Goal: Task Accomplishment & Management: Complete application form

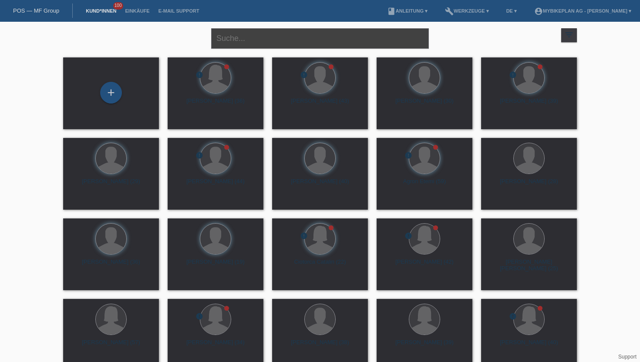
click at [225, 33] on input "text" at bounding box center [320, 38] width 218 height 20
type input "Ibe lenya"
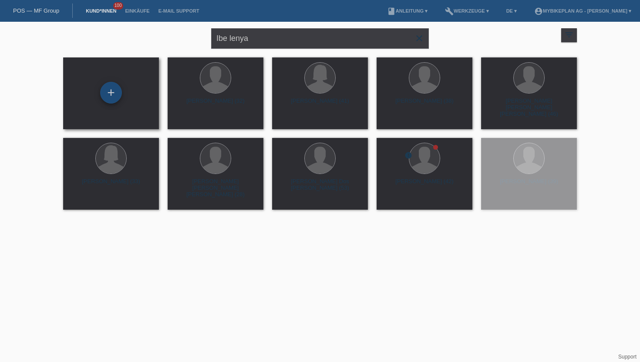
click at [116, 102] on div "+" at bounding box center [111, 93] width 22 height 22
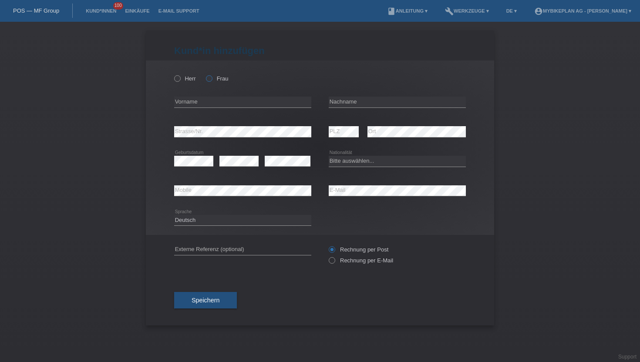
click at [215, 80] on label "Frau" at bounding box center [217, 78] width 22 height 7
click at [212, 80] on input "Frau" at bounding box center [209, 78] width 6 height 6
radio input "true"
click at [211, 97] on div "error Vorname" at bounding box center [242, 102] width 137 height 30
click at [210, 103] on input "text" at bounding box center [242, 102] width 137 height 11
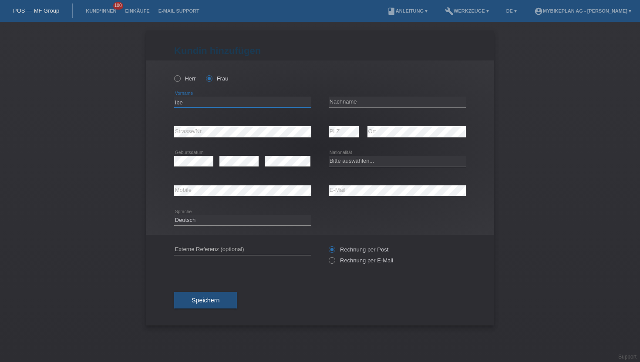
type input "Ibe"
click at [382, 101] on input "text" at bounding box center [397, 102] width 137 height 11
type input "Lenya-Nneka"
click at [367, 162] on select "Bitte auswählen... Schweiz Deutschland Liechtenstein Österreich ------------ Af…" at bounding box center [397, 161] width 137 height 10
select select "CH"
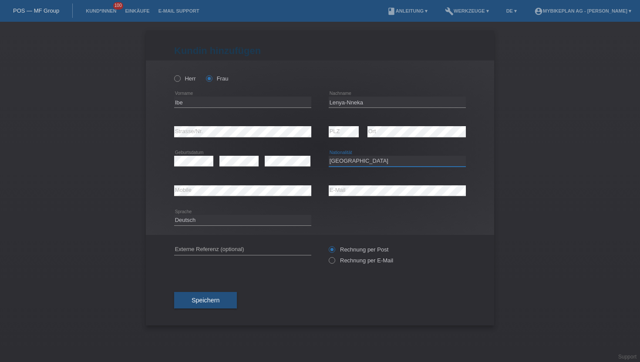
click at [329, 156] on select "Bitte auswählen... Schweiz Deutschland Liechtenstein Österreich ------------ Af…" at bounding box center [397, 161] width 137 height 10
click at [375, 259] on label "Rechnung per E-Mail" at bounding box center [361, 260] width 64 height 7
click at [334, 259] on input "Rechnung per E-Mail" at bounding box center [332, 262] width 6 height 11
radio input "true"
click at [202, 299] on span "Speichern" at bounding box center [205, 300] width 28 height 7
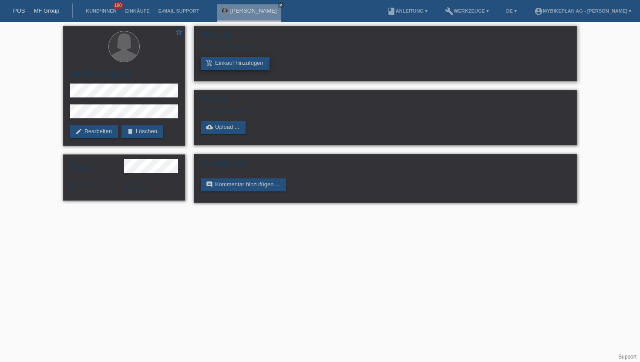
click at [235, 66] on link "add_shopping_cart Einkauf hinzufügen" at bounding box center [235, 63] width 69 height 13
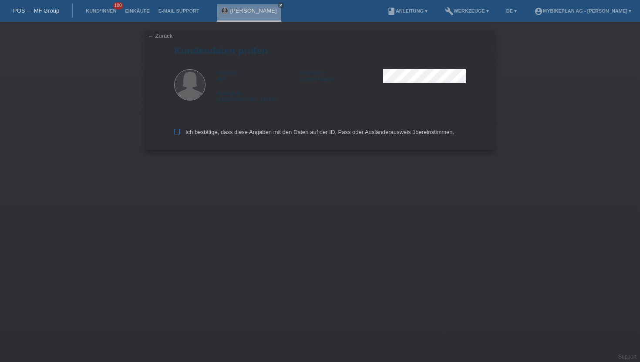
click at [199, 132] on label "Ich bestätige, dass diese Angaben mit den Daten auf der ID, Pass oder Ausländer…" at bounding box center [314, 132] width 280 height 7
click at [180, 132] on input "Ich bestätige, dass diese Angaben mit den Daten auf der ID, Pass oder Ausländer…" at bounding box center [177, 132] width 6 height 6
checkbox input "true"
click at [199, 132] on label "Ich bestätige, dass diese Angaben mit den Daten auf der ID, Pass oder Ausländer…" at bounding box center [314, 132] width 280 height 7
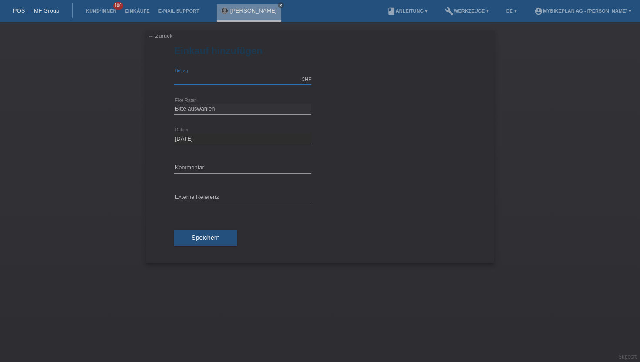
click at [232, 78] on input "text" at bounding box center [242, 79] width 137 height 11
type input "3299.00"
click at [198, 109] on select "Bitte auswählen 6 Raten 12 Raten 18 Raten 24 Raten 36 Raten 48 Raten" at bounding box center [242, 109] width 137 height 10
select select "487"
click at [174, 104] on select "Bitte auswählen 6 Raten 12 Raten 18 Raten 24 Raten 36 Raten 48 Raten" at bounding box center [242, 109] width 137 height 10
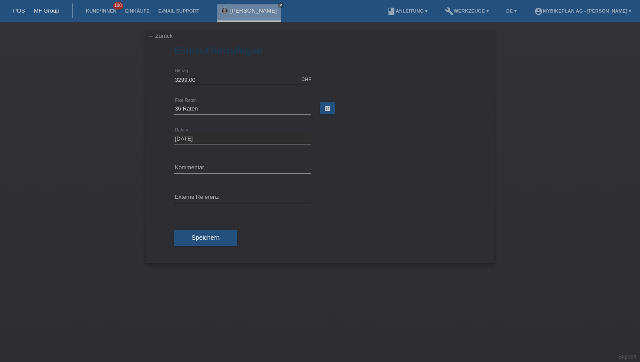
click at [197, 203] on icon at bounding box center [242, 203] width 137 height 0
click at [197, 196] on input "text" at bounding box center [242, 197] width 137 height 11
paste input "43677619795"
type input "43677619795"
click at [208, 233] on button "Speichern" at bounding box center [205, 238] width 63 height 17
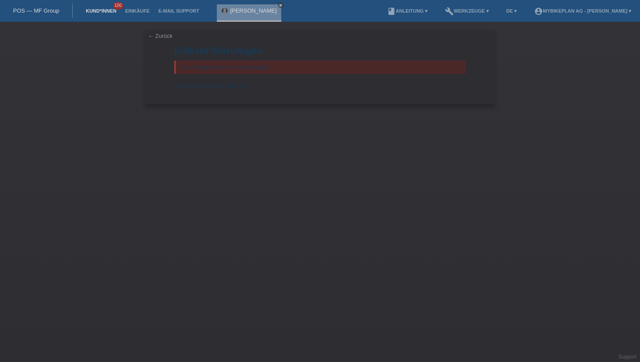
click at [97, 9] on link "Kund*innen" at bounding box center [100, 10] width 39 height 5
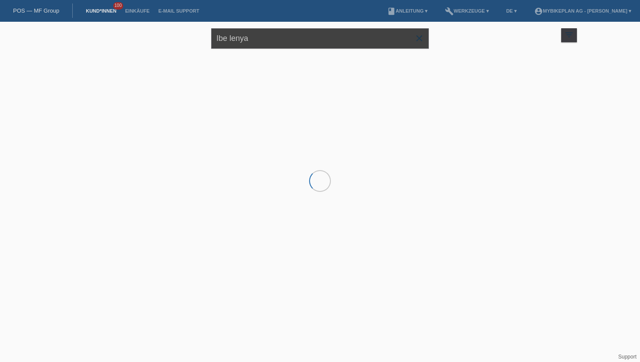
click at [259, 45] on input "Ibe lenya" at bounding box center [320, 38] width 218 height 20
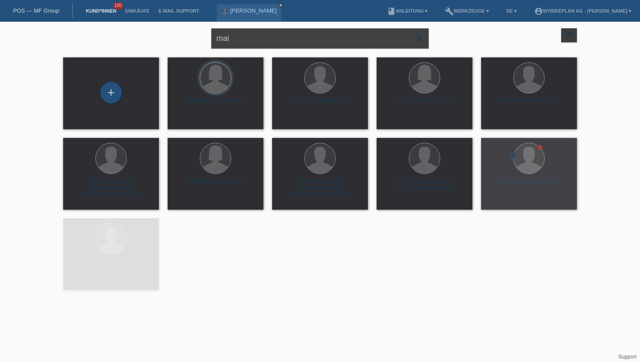
type input "mai"
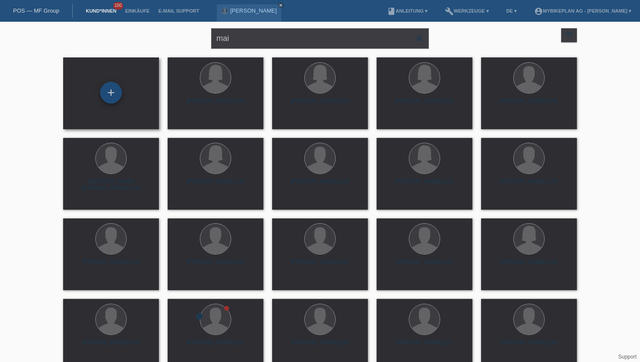
click at [113, 92] on div "+" at bounding box center [111, 93] width 22 height 22
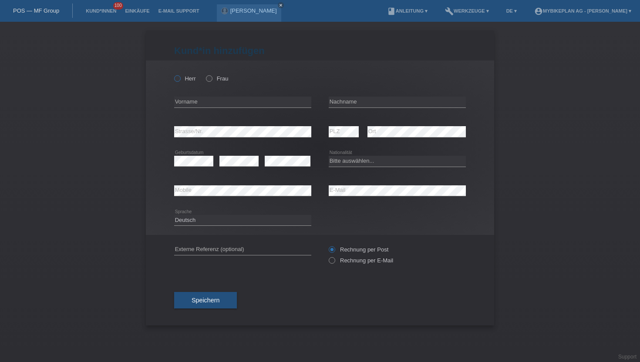
click at [182, 77] on label "Herr" at bounding box center [185, 78] width 22 height 7
click at [180, 77] on input "Herr" at bounding box center [177, 78] width 6 height 6
radio input "true"
click at [260, 94] on div "error Vorname" at bounding box center [242, 102] width 137 height 30
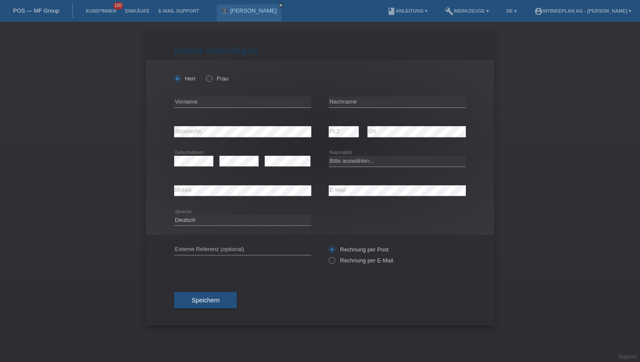
click at [260, 96] on div "error Vorname" at bounding box center [242, 102] width 137 height 30
click at [260, 104] on input "text" at bounding box center [242, 102] width 137 height 11
type input "Marvin"
click at [383, 98] on input "text" at bounding box center [397, 102] width 137 height 11
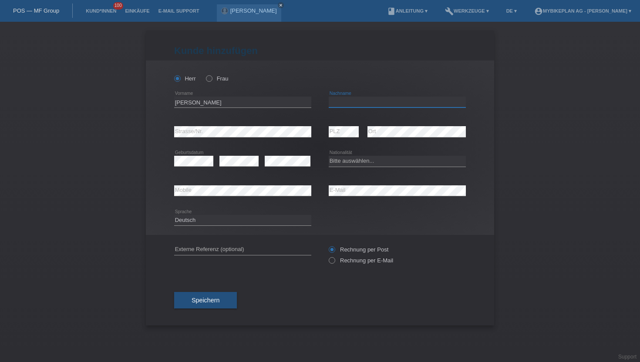
type input "N"
type input "Mai"
click at [370, 161] on select "Bitte auswählen... Schweiz Deutschland Liechtenstein Österreich ------------ Af…" at bounding box center [397, 161] width 137 height 10
select select "DE"
click at [329, 156] on select "Bitte auswählen... Schweiz Deutschland Liechtenstein Österreich ------------ Af…" at bounding box center [397, 161] width 137 height 10
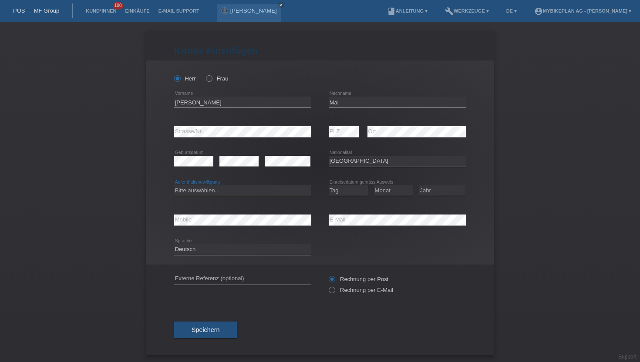
click at [212, 190] on select "Bitte auswählen... C B B - Flüchtlingsstatus Andere" at bounding box center [242, 190] width 137 height 10
select select "C"
click at [174, 185] on select "Bitte auswählen... C B B - Flüchtlingsstatus Andere" at bounding box center [242, 190] width 137 height 10
click at [347, 189] on select "Tag 01 02 03 04 05 06 07 08 09 10 11" at bounding box center [348, 190] width 39 height 10
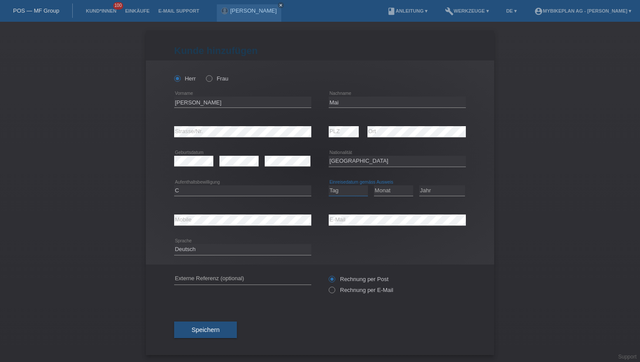
click at [347, 189] on select "Tag 01 02 03 04 05 06 07 08 09 10 11" at bounding box center [348, 190] width 39 height 10
select select "24"
click at [329, 185] on select "Tag 01 02 03 04 05 06 07 08 09 10 11" at bounding box center [348, 190] width 39 height 10
click at [377, 194] on select "Monat 01 02 03 04 05 06 07 08 09 10 11" at bounding box center [393, 190] width 39 height 10
click at [374, 185] on select "Monat 01 02 03 04 05 06 07 08 09 10 11" at bounding box center [393, 190] width 39 height 10
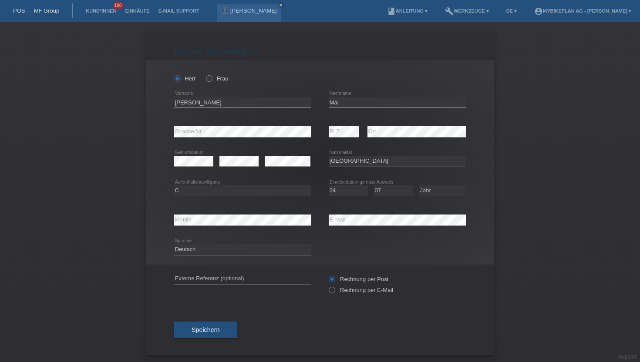
click at [400, 187] on select "Monat 01 02 03 04 05 06 07 08 09 10 11" at bounding box center [393, 190] width 39 height 10
select select "06"
click at [374, 185] on select "Monat 01 02 03 04 05 06 07 08 09 10 11" at bounding box center [393, 190] width 39 height 10
click at [445, 193] on select "Jahr 2025 2024 2023 2022 2021 2020 2019 2018 2017 2016 2015 2014 2013 2012 2011…" at bounding box center [442, 190] width 46 height 10
select select "2015"
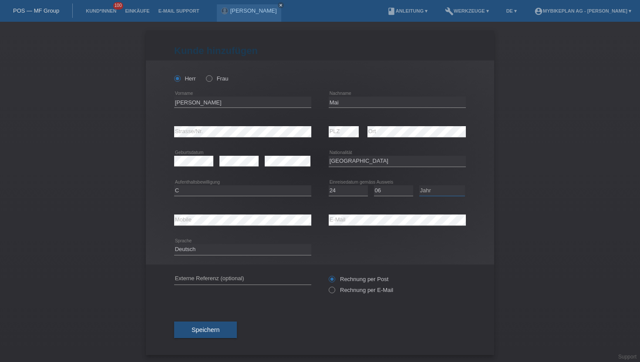
click at [419, 185] on select "Jahr 2025 2024 2023 2022 2021 2020 2019 2018 2017 2016 2015 2014 2013 2012 2011…" at bounding box center [442, 190] width 46 height 10
click at [383, 293] on label "Rechnung per E-Mail" at bounding box center [361, 290] width 64 height 7
click at [334, 293] on input "Rechnung per E-Mail" at bounding box center [332, 292] width 6 height 11
radio input "true"
click at [217, 331] on span "Speichern" at bounding box center [205, 329] width 28 height 7
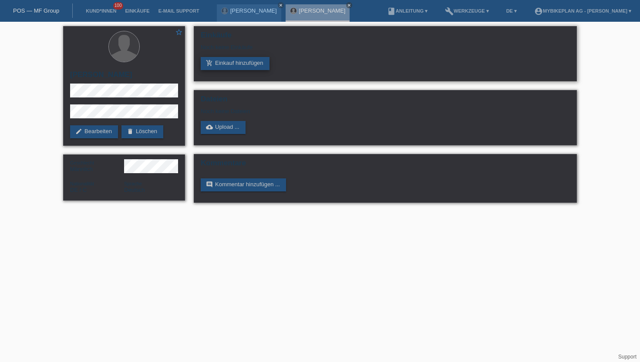
click at [225, 63] on link "add_shopping_cart Einkauf hinzufügen" at bounding box center [235, 63] width 69 height 13
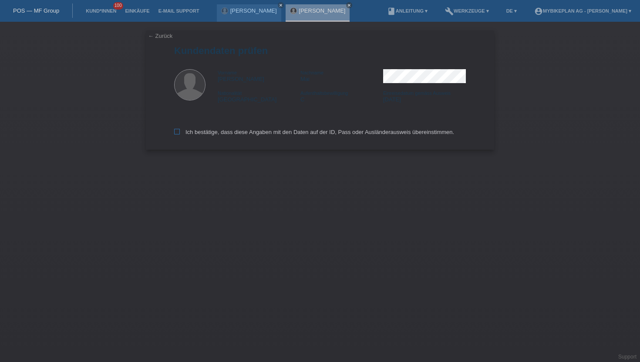
click at [205, 134] on label "Ich bestätige, dass diese Angaben mit den Daten auf der ID, Pass oder Ausländer…" at bounding box center [314, 132] width 280 height 7
click at [180, 134] on input "Ich bestätige, dass diese Angaben mit den Daten auf der ID, Pass oder Ausländer…" at bounding box center [177, 132] width 6 height 6
checkbox input "true"
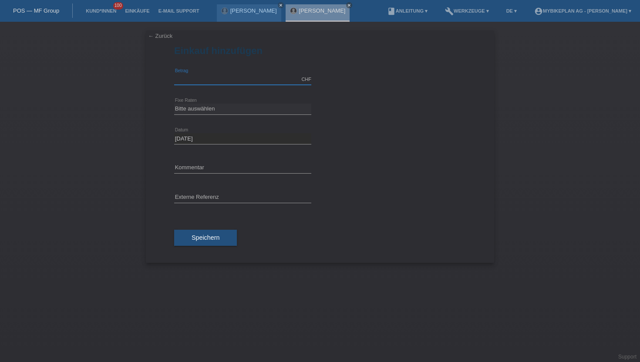
click at [260, 81] on input "text" at bounding box center [242, 79] width 137 height 11
type input "7299.00"
click at [183, 110] on select "Bitte auswählen 6 Raten 12 Raten 18 Raten 24 Raten 36 Raten 48 Raten" at bounding box center [242, 109] width 137 height 10
select select "487"
click at [174, 104] on select "Bitte auswählen 6 Raten 12 Raten 18 Raten 24 Raten 36 Raten 48 Raten" at bounding box center [242, 109] width 137 height 10
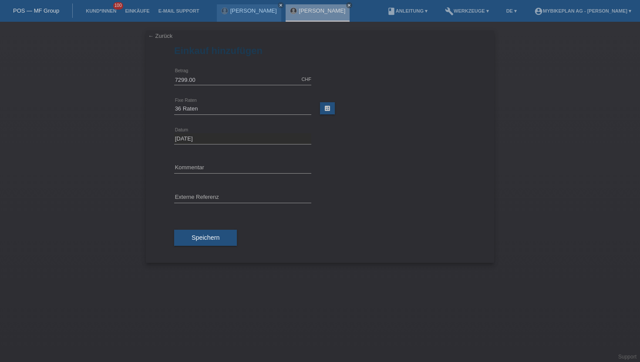
click at [195, 188] on div "error Externe Referenz" at bounding box center [242, 198] width 137 height 30
click at [190, 201] on input "text" at bounding box center [242, 197] width 137 height 11
paste input "43671856976"
type input "43671856976"
click at [196, 236] on span "Speichern" at bounding box center [205, 237] width 28 height 7
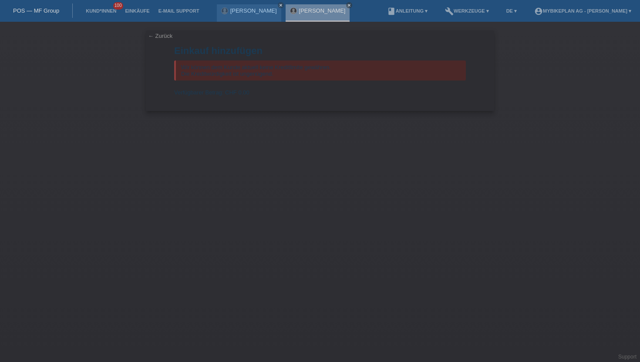
click at [96, 18] on li "Kund*innen 100" at bounding box center [100, 11] width 39 height 22
click at [98, 12] on link "Kund*innen" at bounding box center [100, 10] width 39 height 5
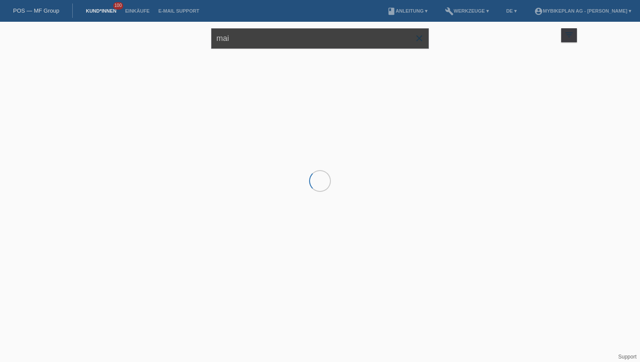
click at [251, 43] on input "mai" at bounding box center [320, 38] width 218 height 20
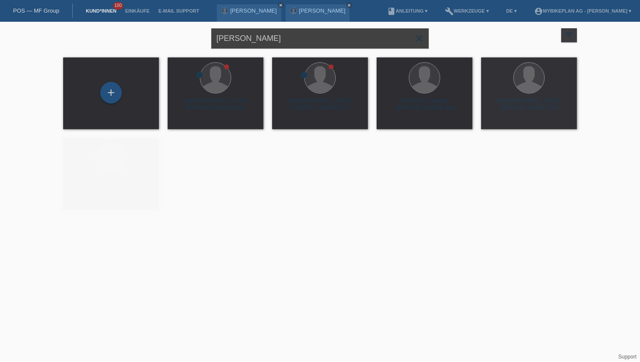
type input "[PERSON_NAME]"
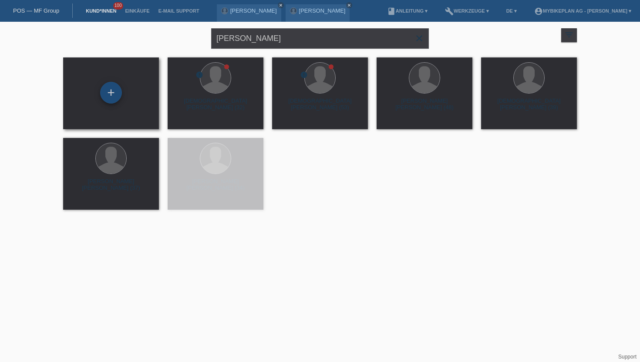
click at [113, 96] on div "+" at bounding box center [111, 92] width 21 height 15
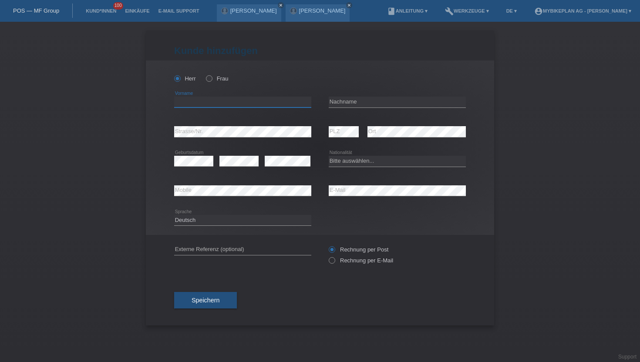
click at [215, 105] on input "text" at bounding box center [242, 102] width 137 height 11
type input "Christian"
click at [378, 102] on input "text" at bounding box center [397, 102] width 137 height 11
type input "Hodel"
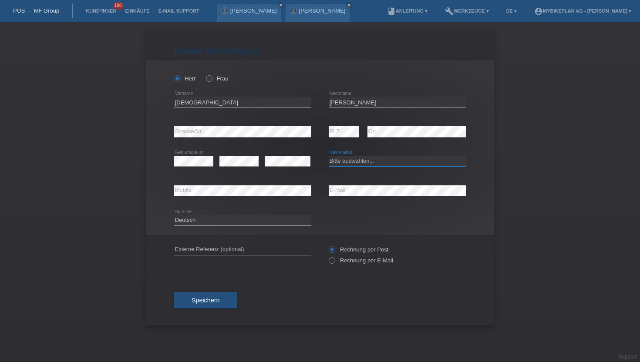
click at [375, 158] on select "Bitte auswählen... Schweiz Deutschland Liechtenstein Österreich ------------ Af…" at bounding box center [397, 161] width 137 height 10
select select "CH"
click at [329, 156] on select "Bitte auswählen... Schweiz Deutschland Liechtenstein Österreich ------------ Af…" at bounding box center [397, 161] width 137 height 10
click at [189, 222] on select "Deutsch Français Italiano English" at bounding box center [242, 220] width 137 height 10
click at [174, 215] on select "Deutsch Français Italiano English" at bounding box center [242, 220] width 137 height 10
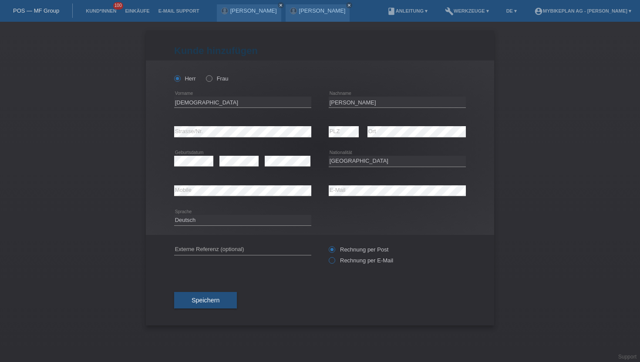
click at [336, 262] on label "Rechnung per E-Mail" at bounding box center [361, 260] width 64 height 7
click at [334, 262] on input "Rechnung per E-Mail" at bounding box center [332, 262] width 6 height 11
radio input "true"
click at [184, 305] on button "Speichern" at bounding box center [205, 300] width 63 height 17
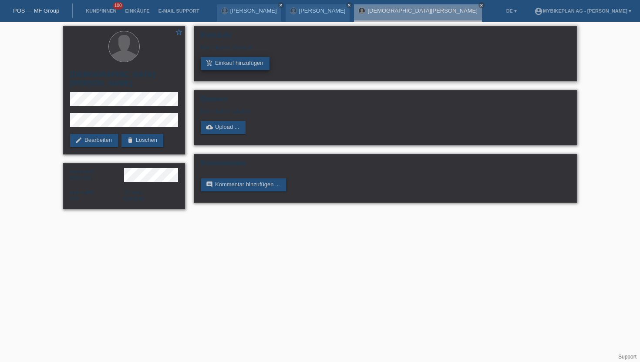
click at [238, 58] on link "add_shopping_cart Einkauf hinzufügen" at bounding box center [235, 63] width 69 height 13
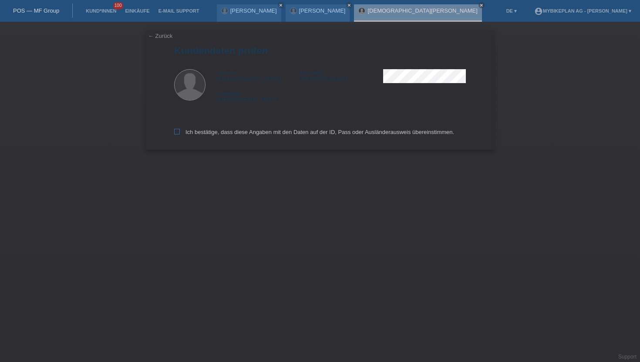
click at [185, 133] on label "Ich bestätige, dass diese Angaben mit den Daten auf der ID, Pass oder Ausländer…" at bounding box center [314, 132] width 280 height 7
click at [180, 133] on input "Ich bestätige, dass diese Angaben mit den Daten auf der ID, Pass oder Ausländer…" at bounding box center [177, 132] width 6 height 6
checkbox input "true"
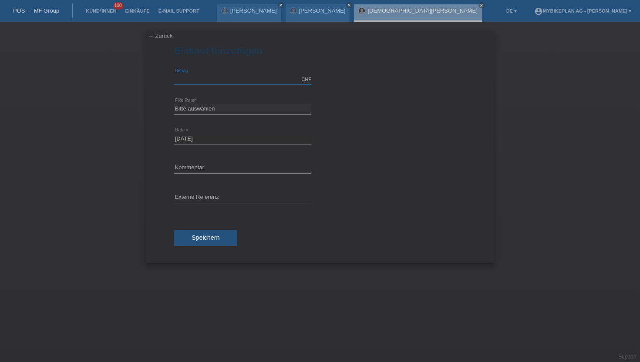
click at [236, 81] on input "text" at bounding box center [242, 79] width 137 height 11
type input "4099.00"
click at [195, 104] on select "Bitte auswählen 6 Raten 12 Raten 18 Raten 24 Raten 36 Raten 48 Raten" at bounding box center [242, 109] width 137 height 10
select select "488"
click at [174, 104] on select "Bitte auswählen 6 Raten 12 Raten 18 Raten 24 Raten 36 Raten 48 Raten" at bounding box center [242, 109] width 137 height 10
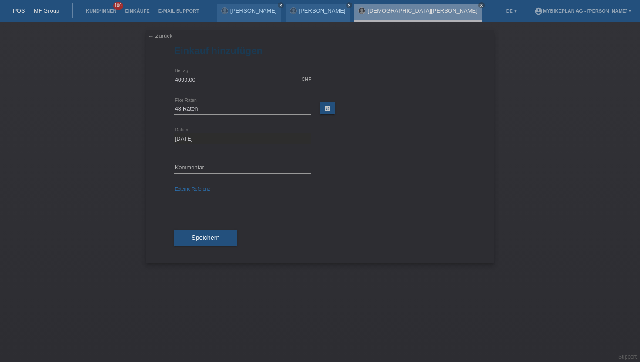
click at [190, 195] on input "text" at bounding box center [242, 197] width 137 height 11
paste input "43665145880"
type input "43665145880"
click at [191, 242] on button "Speichern" at bounding box center [205, 238] width 63 height 17
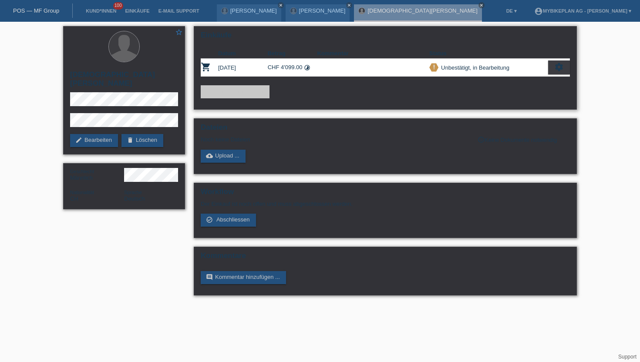
click at [568, 74] on div "settings" at bounding box center [559, 67] width 22 height 14
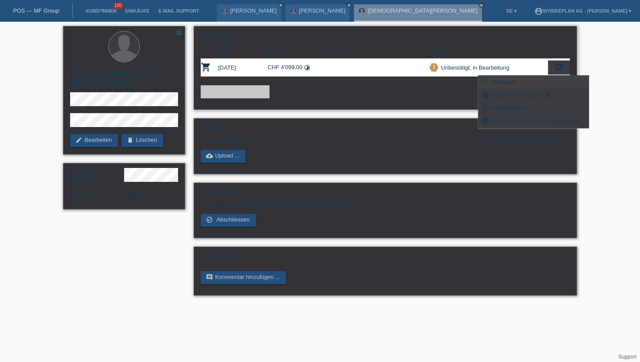
click at [498, 80] on span "Anzeigen" at bounding box center [504, 82] width 26 height 10
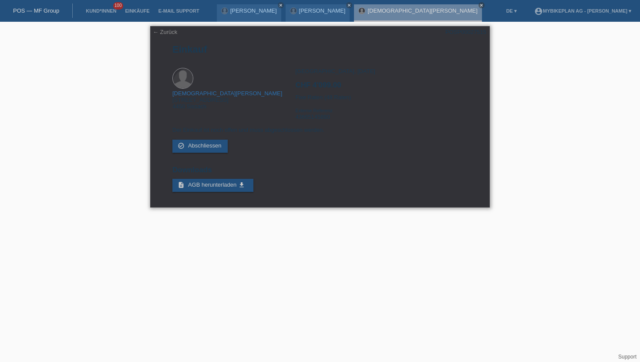
click at [466, 30] on div "POSP00027515" at bounding box center [465, 32] width 41 height 7
click at [466, 29] on div "POSP00027515" at bounding box center [465, 32] width 41 height 7
click at [465, 33] on div "POSP00027515" at bounding box center [465, 32] width 41 height 7
copy div "POSP00027515"
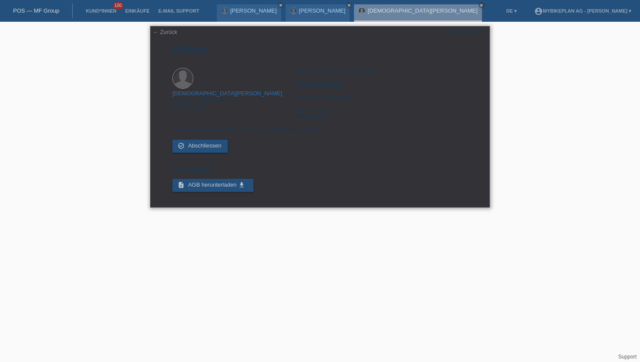
click at [306, 119] on div "Zürich, 15.09.2025 CHF 4'099.00 Fixe Raten (48 Raten) Externe Referenz 43665145…" at bounding box center [381, 97] width 172 height 59
copy div "43665145880"
click at [103, 13] on link "Kund*innen" at bounding box center [100, 10] width 39 height 5
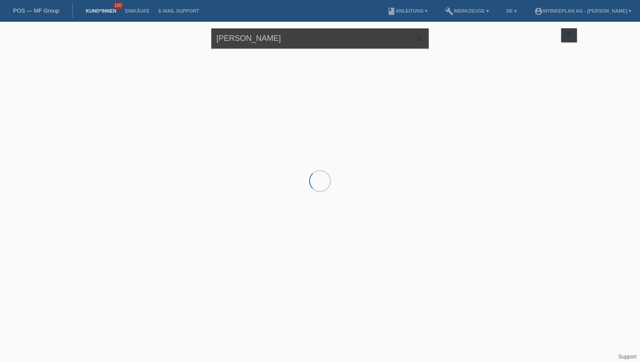
click at [292, 34] on input "christian hodel" at bounding box center [320, 38] width 218 height 20
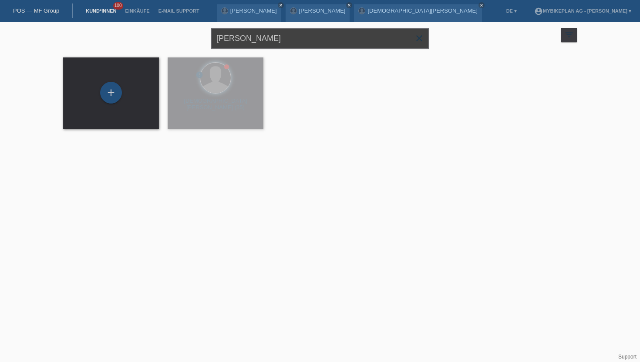
click at [292, 34] on input "christian hodel" at bounding box center [320, 38] width 218 height 20
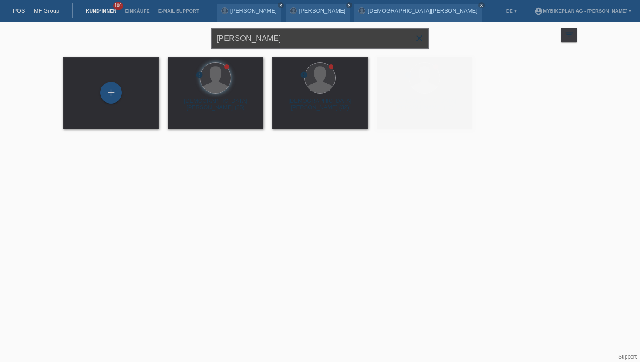
click at [292, 34] on input "christian hodel" at bounding box center [320, 38] width 218 height 20
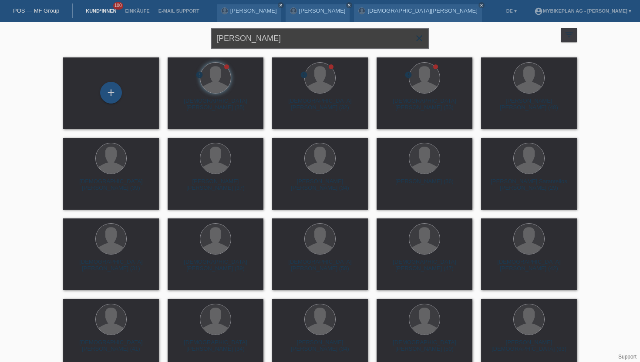
type input "kovacs"
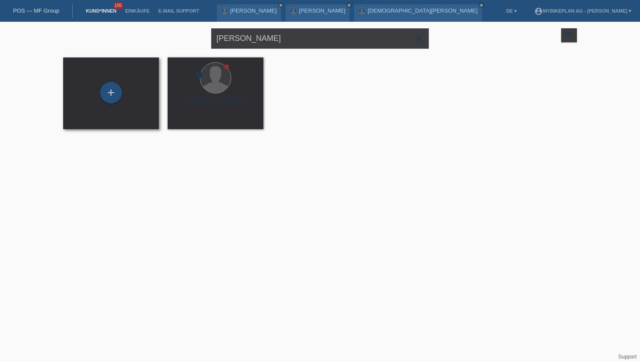
click at [97, 99] on div "+" at bounding box center [111, 93] width 82 height 23
click at [118, 99] on div "+" at bounding box center [111, 92] width 21 height 15
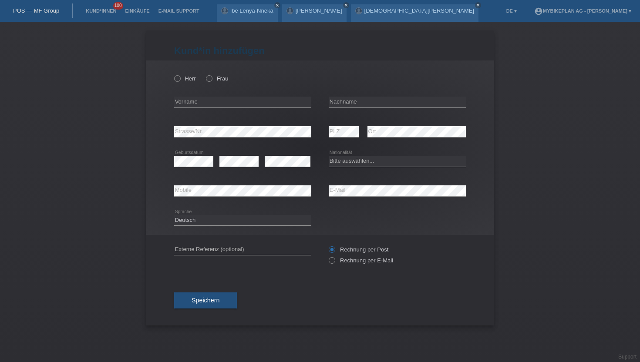
click at [118, 99] on div "Kund*in hinzufügen Kunde hinzufügen Kundin hinzufügen Herr Frau error Vorname e…" at bounding box center [320, 192] width 640 height 340
click at [182, 79] on label "Herr" at bounding box center [185, 78] width 22 height 7
click at [180, 79] on input "Herr" at bounding box center [177, 78] width 6 height 6
radio input "true"
click at [188, 110] on div "error Vorname" at bounding box center [242, 102] width 137 height 30
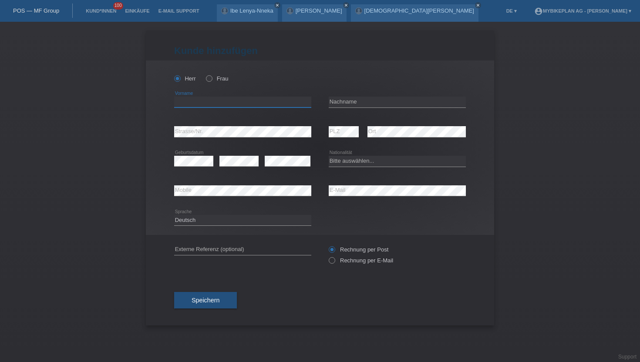
click at [189, 106] on input "text" at bounding box center [242, 102] width 137 height 11
click at [180, 102] on input "kàroly" at bounding box center [242, 102] width 137 height 11
click at [178, 102] on input "károly" at bounding box center [242, 102] width 137 height 11
click at [222, 101] on input "Károly" at bounding box center [242, 102] width 137 height 11
type input "[PERSON_NAME]"
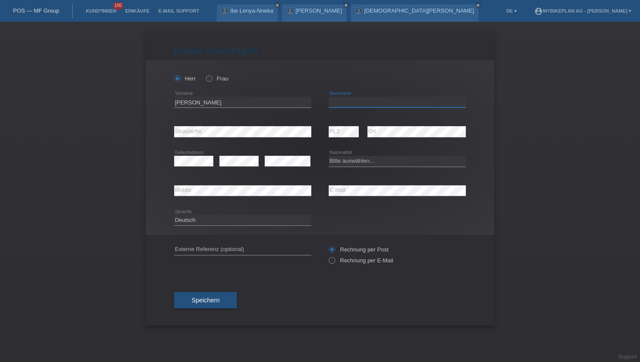
click at [350, 103] on input "text" at bounding box center [397, 102] width 137 height 11
type input "[PERSON_NAME]"
click at [345, 159] on select "Bitte auswählen... Schweiz Deutschland Liechtenstein Österreich ------------ Af…" at bounding box center [397, 161] width 137 height 10
select select "HU"
click at [329, 156] on select "Bitte auswählen... Schweiz Deutschland Liechtenstein Österreich ------------ Af…" at bounding box center [397, 161] width 137 height 10
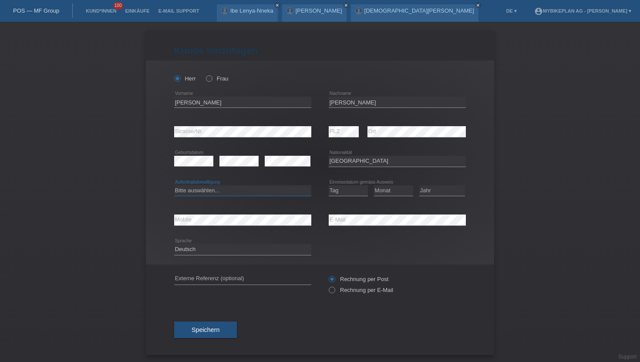
click at [212, 187] on select "Bitte auswählen... C B B - Flüchtlingsstatus Andere" at bounding box center [242, 190] width 137 height 10
select select "B"
click at [174, 185] on select "Bitte auswählen... C B B - Flüchtlingsstatus Andere" at bounding box center [242, 190] width 137 height 10
click at [353, 194] on select "Tag 01 02 03 04 05 06 07 08 09 10 11" at bounding box center [348, 190] width 39 height 10
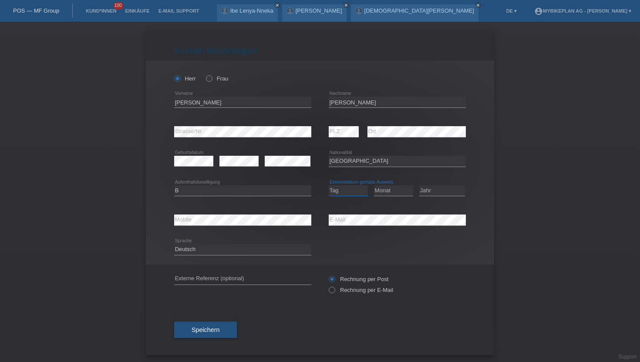
click at [353, 194] on select "Tag 01 02 03 04 05 06 07 08 09 10 11" at bounding box center [348, 190] width 39 height 10
select select "08"
click at [329, 185] on select "Tag 01 02 03 04 05 06 07 08 09 10 11" at bounding box center [348, 190] width 39 height 10
click at [386, 194] on select "Monat 01 02 03 04 05 06 07 08 09 10 11" at bounding box center [393, 190] width 39 height 10
select select "07"
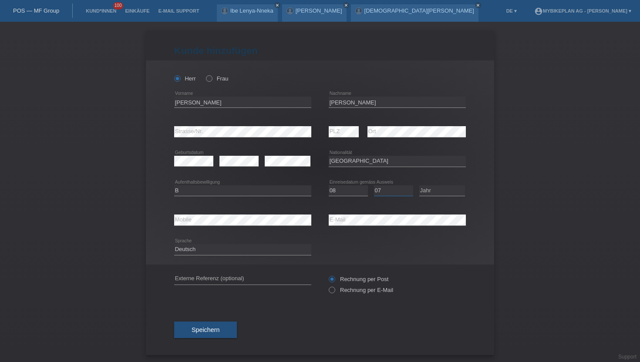
click at [374, 185] on select "Monat 01 02 03 04 05 06 07 08 09 10 11" at bounding box center [393, 190] width 39 height 10
click at [444, 194] on select "Jahr 2025 2024 2023 2022 2021 2020 2019 2018 2017 2016 2015 2014 2013 2012 2011…" at bounding box center [442, 190] width 46 height 10
select select "2024"
click at [419, 185] on select "Jahr 2025 2024 2023 2022 2021 2020 2019 2018 2017 2016 2015 2014 2013 2012 2011…" at bounding box center [442, 190] width 46 height 10
click at [363, 215] on div "error E-Mail" at bounding box center [397, 220] width 137 height 30
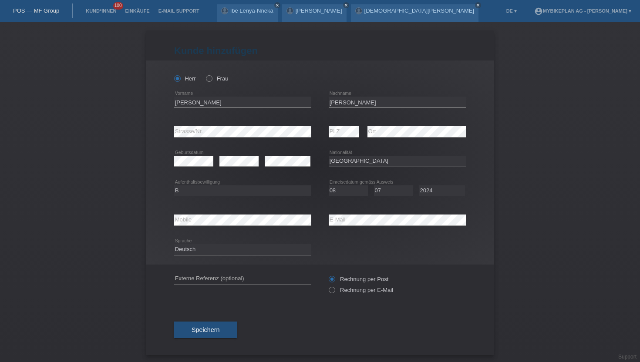
click at [363, 215] on div "error E-Mail" at bounding box center [397, 220] width 137 height 30
click at [363, 225] on div "error E-Mail" at bounding box center [397, 220] width 137 height 11
click at [367, 290] on label "Rechnung per E-Mail" at bounding box center [361, 290] width 64 height 7
click at [334, 290] on input "Rechnung per E-Mail" at bounding box center [332, 292] width 6 height 11
radio input "true"
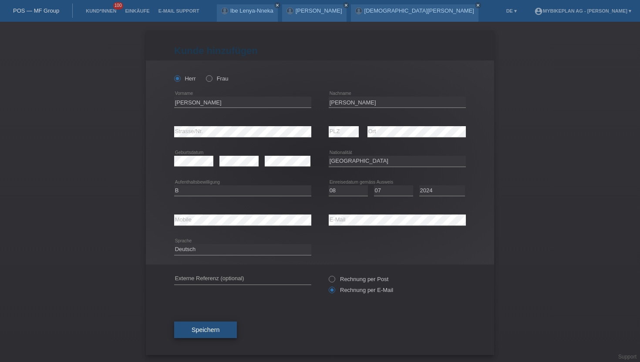
click at [195, 328] on span "Speichern" at bounding box center [205, 329] width 28 height 7
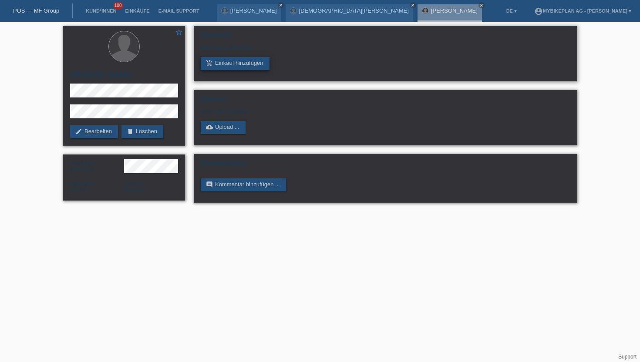
click at [232, 63] on link "add_shopping_cart Einkauf hinzufügen" at bounding box center [235, 63] width 69 height 13
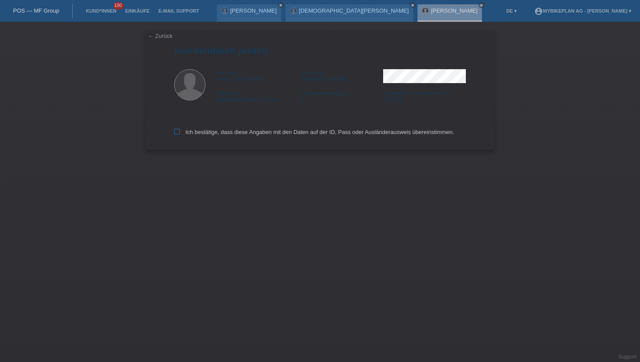
click at [193, 131] on label "Ich bestätige, dass diese Angaben mit den Daten auf der ID, Pass oder Ausländer…" at bounding box center [314, 132] width 280 height 7
click at [180, 131] on input "Ich bestätige, dass diese Angaben mit den Daten auf der ID, Pass oder Ausländer…" at bounding box center [177, 132] width 6 height 6
checkbox input "true"
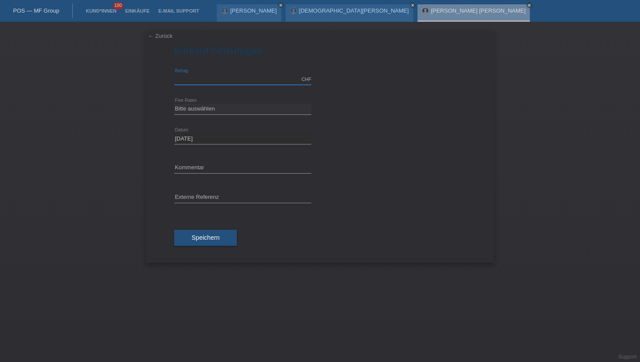
click at [227, 77] on input "text" at bounding box center [242, 79] width 137 height 11
type input "2699.00"
click at [203, 109] on select "Bitte auswählen 6 Raten 12 Raten 18 Raten 24 Raten 36 Raten 48 Raten" at bounding box center [242, 109] width 137 height 10
click at [174, 104] on select "Bitte auswählen 6 Raten 12 Raten 18 Raten 24 Raten 36 Raten 48 Raten" at bounding box center [242, 109] width 137 height 10
click at [205, 112] on select "Bitte auswählen 6 Raten 12 Raten 18 Raten 24 Raten 36 Raten 48 Raten" at bounding box center [242, 109] width 137 height 10
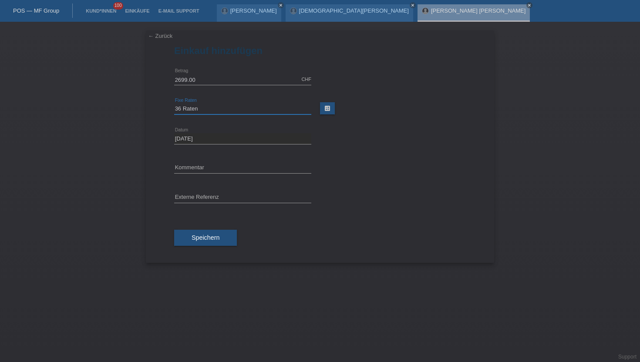
select select "488"
click at [174, 104] on select "Bitte auswählen 6 Raten 12 Raten 18 Raten 24 Raten 36 Raten 48 Raten" at bounding box center [242, 109] width 137 height 10
click at [198, 199] on input "text" at bounding box center [242, 197] width 137 height 11
paste input "43678437169"
type input "43678437169"
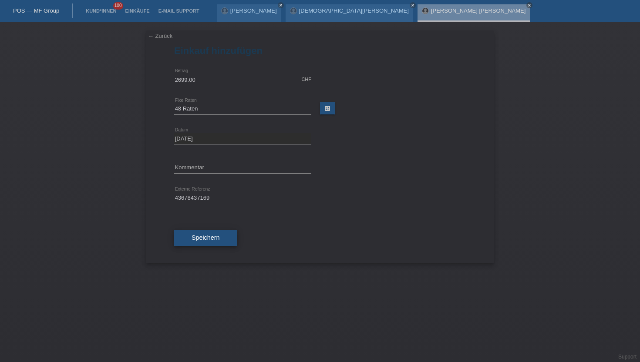
click at [188, 232] on button "Speichern" at bounding box center [205, 238] width 63 height 17
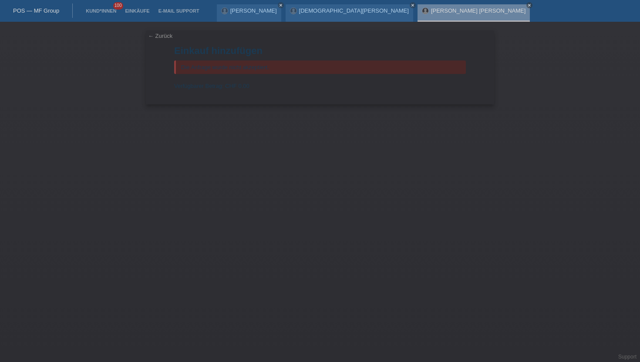
click at [109, 7] on li "Kund*innen 100" at bounding box center [100, 11] width 39 height 22
click at [103, 10] on link "Kund*innen" at bounding box center [100, 10] width 39 height 5
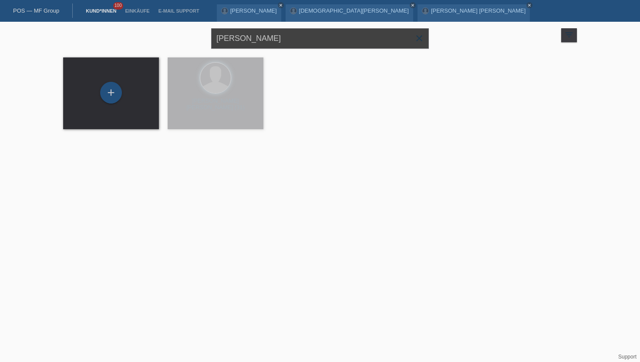
click at [261, 37] on input "kovacs" at bounding box center [320, 38] width 218 height 20
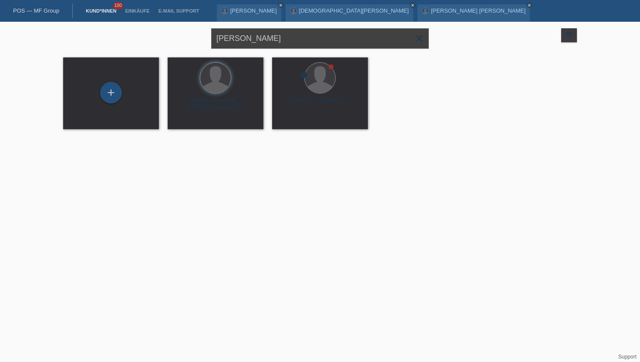
click at [261, 37] on input "kovacs" at bounding box center [320, 38] width 218 height 20
type input "amir hadj sodak"
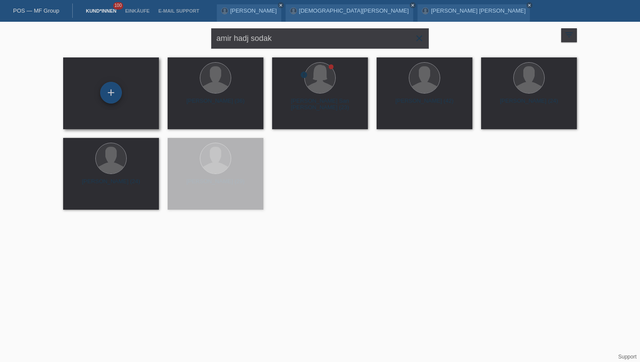
click at [104, 96] on div "+" at bounding box center [111, 92] width 21 height 15
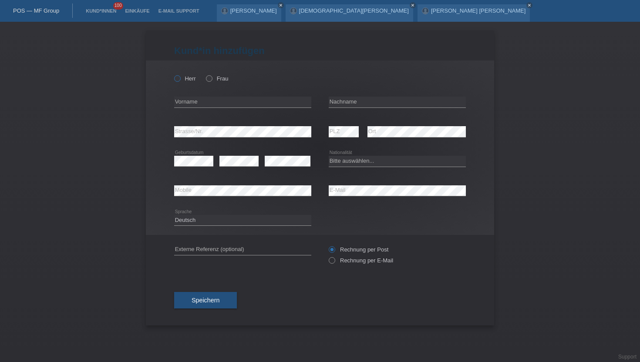
click at [182, 80] on label "Herr" at bounding box center [185, 78] width 22 height 7
click at [180, 80] on input "Herr" at bounding box center [177, 78] width 6 height 6
radio input "true"
click at [204, 101] on input "text" at bounding box center [242, 102] width 137 height 11
type input "Amir"
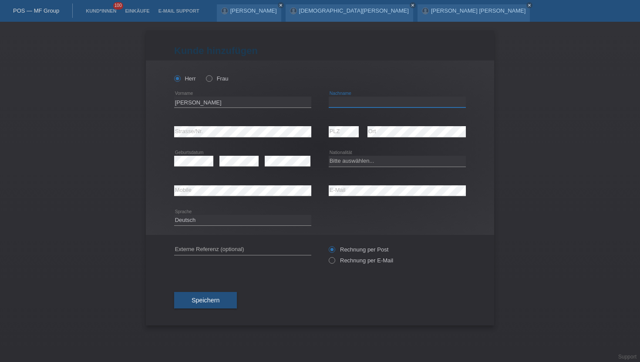
click at [396, 100] on input "text" at bounding box center [397, 102] width 137 height 11
type input "Hadj Sodak"
click at [333, 161] on select "Bitte auswählen... Schweiz Deutschland Liechtenstein Österreich ------------ Af…" at bounding box center [397, 161] width 137 height 10
select select "CH"
click at [329, 156] on select "Bitte auswählen... Schweiz Deutschland Liechtenstein Österreich ------------ Af…" at bounding box center [397, 161] width 137 height 10
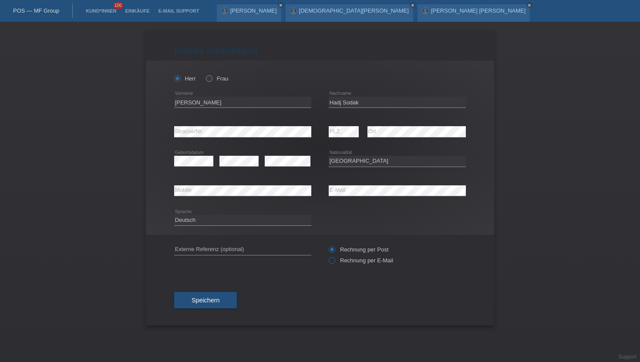
click at [364, 263] on label "Rechnung per E-Mail" at bounding box center [361, 260] width 64 height 7
click at [334, 263] on input "Rechnung per E-Mail" at bounding box center [332, 262] width 6 height 11
radio input "true"
click at [245, 224] on select "Deutsch Français Italiano English" at bounding box center [242, 220] width 137 height 10
select select "it"
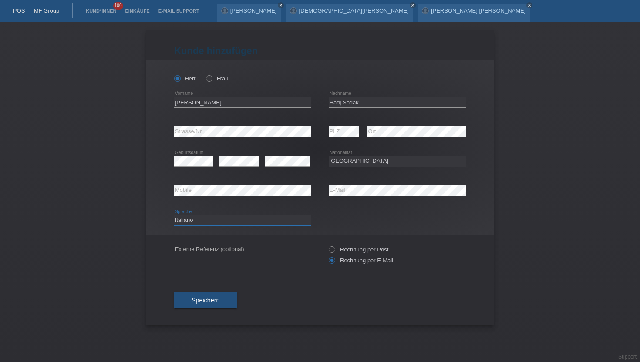
click at [174, 215] on select "Deutsch Français Italiano English" at bounding box center [242, 220] width 137 height 10
click at [188, 311] on div "Speichern" at bounding box center [320, 300] width 292 height 50
click at [188, 304] on button "Speichern" at bounding box center [205, 300] width 63 height 17
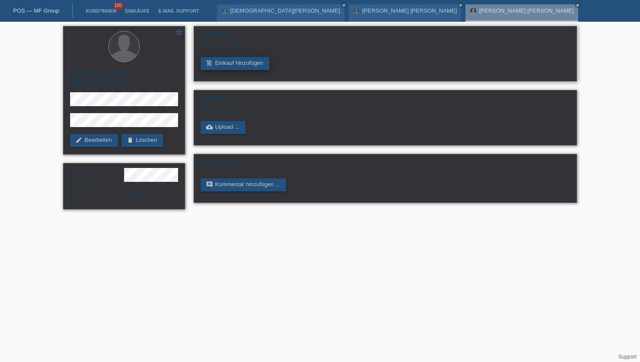
click at [231, 65] on link "add_shopping_cart Einkauf hinzufügen" at bounding box center [235, 63] width 69 height 13
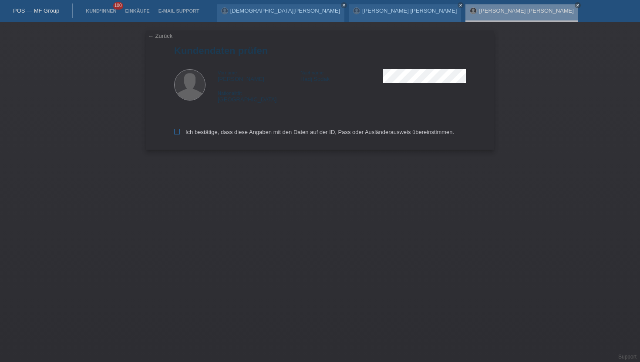
click at [177, 135] on label "Ich bestätige, dass diese Angaben mit den Daten auf der ID, Pass oder Ausländer…" at bounding box center [314, 132] width 280 height 7
click at [177, 134] on input "Ich bestätige, dass diese Angaben mit den Daten auf der ID, Pass oder Ausländer…" at bounding box center [177, 132] width 6 height 6
checkbox input "true"
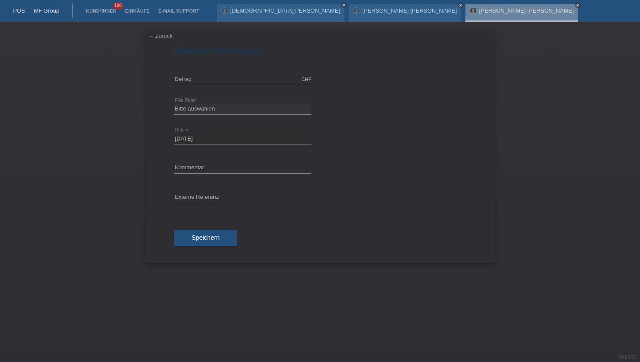
click at [228, 73] on div "CHF error Betrag" at bounding box center [242, 80] width 137 height 30
click at [219, 82] on input "text" at bounding box center [242, 79] width 137 height 11
type input "6300.00"
click at [189, 109] on select "Bitte auswählen 6 Raten 12 Raten 18 Raten 24 Raten 36 Raten 48 Raten" at bounding box center [242, 109] width 137 height 10
select select "488"
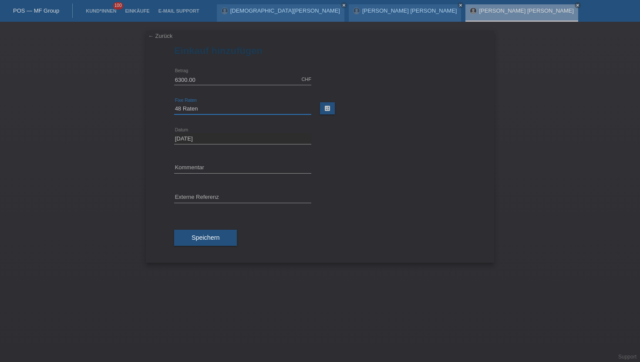
click at [174, 104] on select "Bitte auswählen 6 Raten 12 Raten 18 Raten 24 Raten 36 Raten 48 Raten" at bounding box center [242, 109] width 137 height 10
click at [191, 202] on input "text" at bounding box center [242, 197] width 137 height 11
paste input "43666858510"
type input "43666858510"
click at [189, 234] on button "Speichern" at bounding box center [205, 238] width 63 height 17
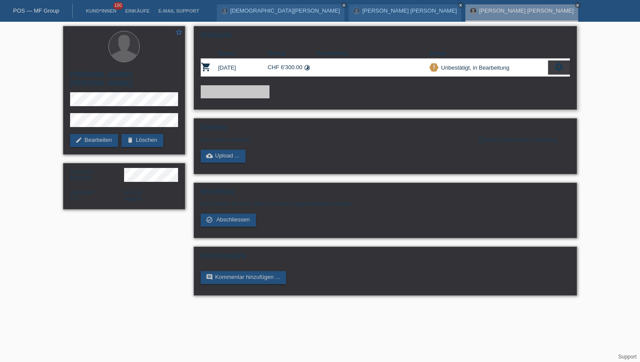
click at [558, 67] on icon "settings" at bounding box center [559, 67] width 10 height 10
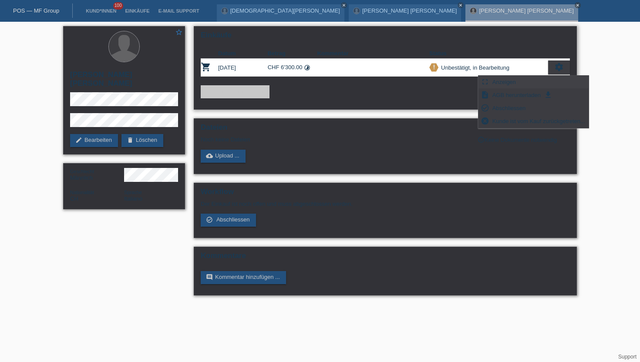
click at [495, 83] on span "Anzeigen" at bounding box center [504, 82] width 26 height 10
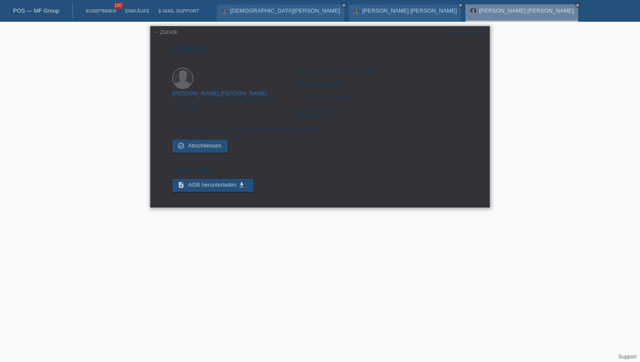
click at [454, 29] on div "POSP00027521" at bounding box center [465, 32] width 41 height 7
copy div "POSP00027521"
click at [310, 119] on div "[GEOGRAPHIC_DATA], [DATE] CHF 6'300.00 Fixe Raten (48 Raten) Externe Referenz 4…" at bounding box center [381, 97] width 172 height 59
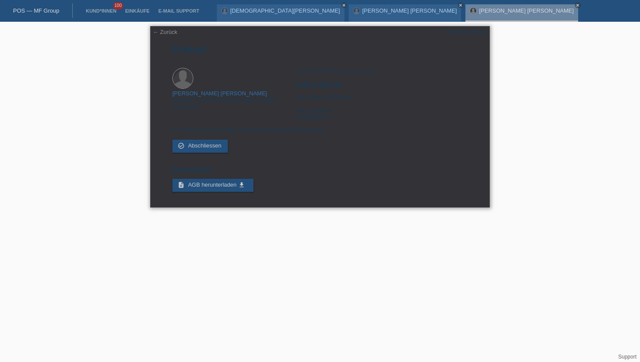
copy div "43666858510"
click at [101, 4] on li "Kund*innen 100" at bounding box center [100, 11] width 39 height 22
click at [101, 11] on link "Kund*innen" at bounding box center [100, 10] width 39 height 5
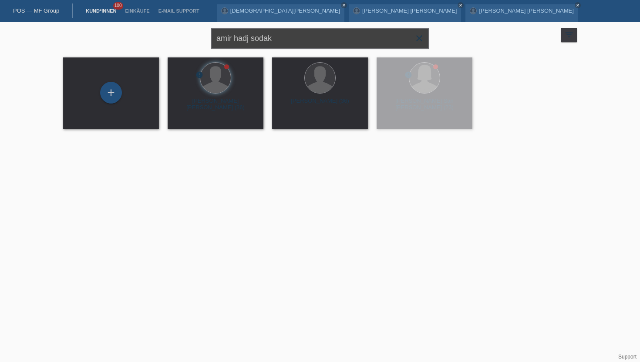
click at [298, 34] on input "amir hadj sodak" at bounding box center [320, 38] width 218 height 20
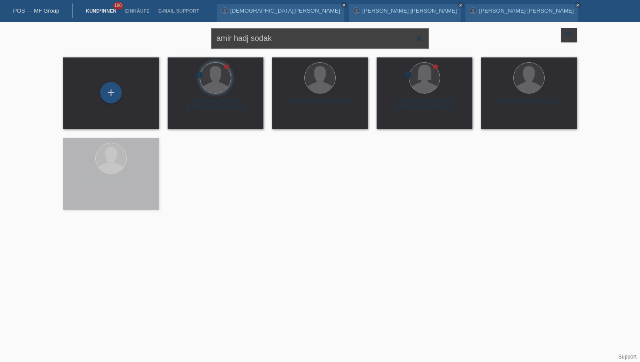
click at [298, 34] on input "amir hadj sodak" at bounding box center [320, 38] width 218 height 20
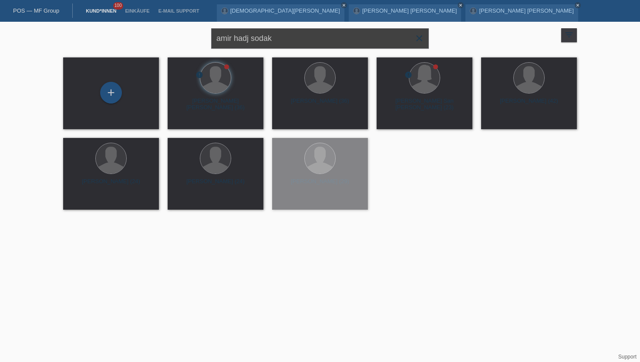
click at [298, 34] on input "amir hadj sodak" at bounding box center [320, 38] width 218 height 20
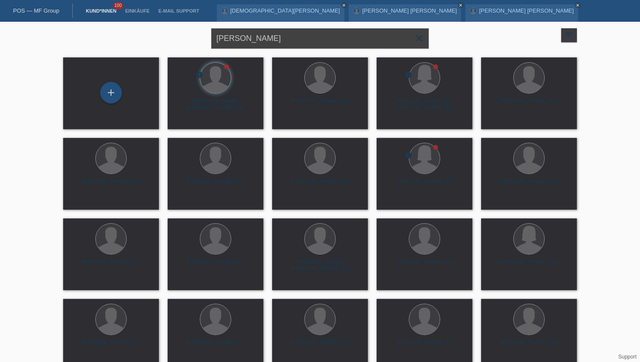
type input "[PERSON_NAME]"
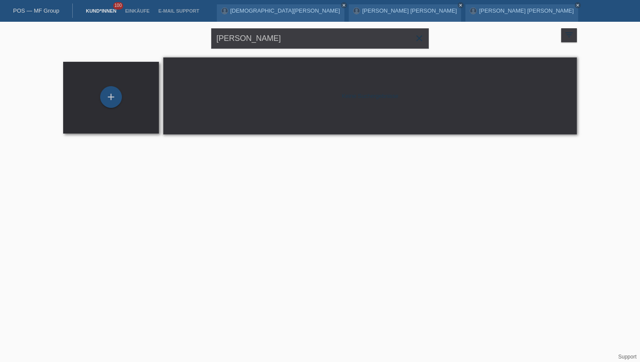
click at [99, 101] on div "+" at bounding box center [111, 97] width 82 height 23
click at [108, 99] on div "+" at bounding box center [111, 97] width 22 height 22
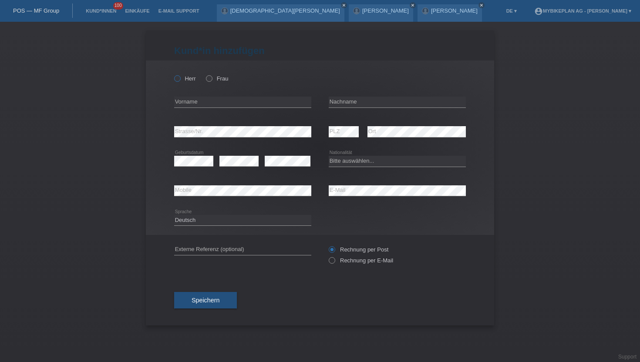
click at [173, 74] on icon at bounding box center [173, 74] width 0 height 0
click at [179, 81] on input "Herr" at bounding box center [177, 78] width 6 height 6
radio input "true"
click at [205, 97] on div "error Vorname" at bounding box center [242, 102] width 137 height 30
click at [203, 103] on input "text" at bounding box center [242, 102] width 137 height 11
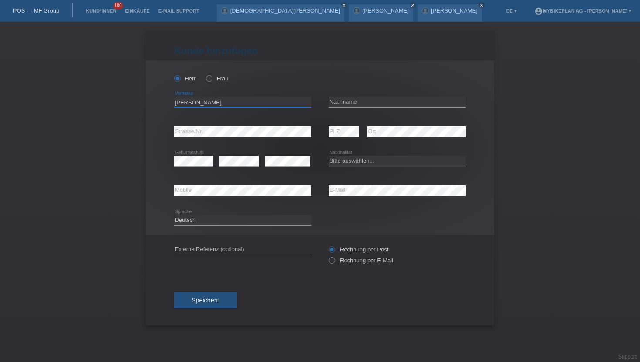
type input "[PERSON_NAME]"
click at [363, 97] on input "text" at bounding box center [397, 102] width 137 height 11
type input "Boccuti"
click at [235, 167] on icon at bounding box center [238, 166] width 39 height 0
click at [352, 157] on select "Bitte auswählen... [GEOGRAPHIC_DATA] [GEOGRAPHIC_DATA] [GEOGRAPHIC_DATA] [GEOGR…" at bounding box center [397, 161] width 137 height 10
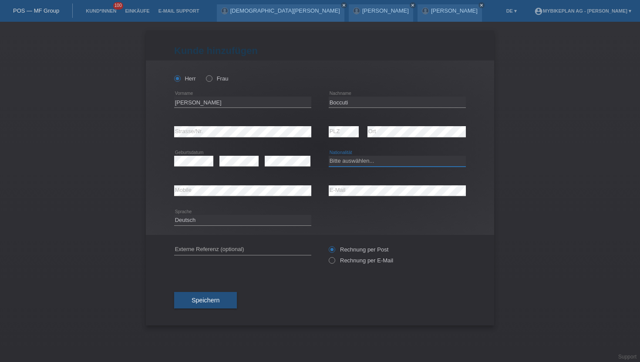
select select "IT"
click at [329, 156] on select "Bitte auswählen... [GEOGRAPHIC_DATA] [GEOGRAPHIC_DATA] [GEOGRAPHIC_DATA] [GEOGR…" at bounding box center [397, 161] width 137 height 10
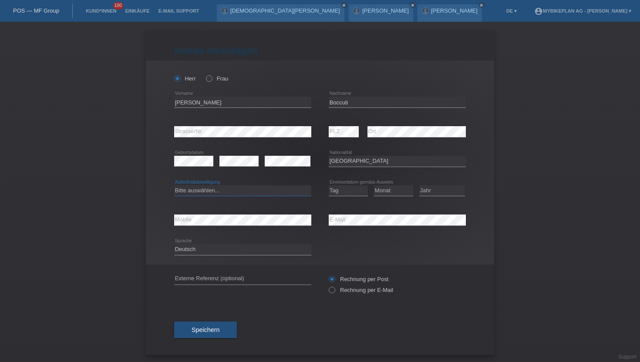
click at [234, 189] on select "Bitte auswählen... C B B - Flüchtlingsstatus Andere" at bounding box center [242, 190] width 137 height 10
select select "C"
click at [174, 185] on select "Bitte auswählen... C B B - Flüchtlingsstatus Andere" at bounding box center [242, 190] width 137 height 10
click at [354, 190] on select "Tag 01 02 03 04 05 06 07 08 09 10 11" at bounding box center [348, 190] width 39 height 10
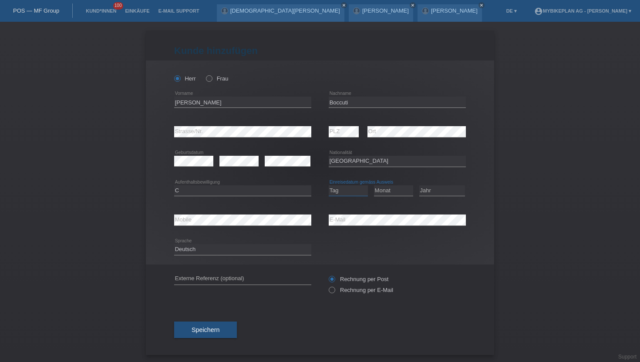
click at [354, 190] on select "Tag 01 02 03 04 05 06 07 08 09 10 11" at bounding box center [348, 190] width 39 height 10
select select "08"
click at [329, 185] on select "Tag 01 02 03 04 05 06 07 08 09 10 11" at bounding box center [348, 190] width 39 height 10
click at [396, 192] on select "Monat 01 02 03 04 05 06 07 08 09 10 11" at bounding box center [393, 190] width 39 height 10
select select "07"
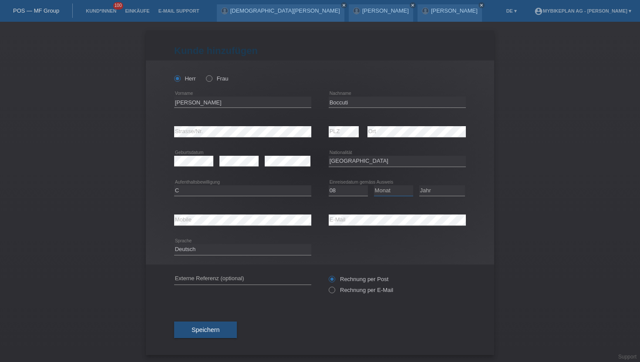
click at [374, 185] on select "Monat 01 02 03 04 05 06 07 08 09 10 11" at bounding box center [393, 190] width 39 height 10
click at [432, 193] on select "Jahr 2025 2024 2023 2022 2021 2020 2019 2018 2017 2016 2015 2014 2013 2012 2011…" at bounding box center [442, 190] width 46 height 10
select select "2005"
click at [419, 185] on select "Jahr 2025 2024 2023 2022 2021 2020 2019 2018 2017 2016 2015 2014 2013 2012 2011…" at bounding box center [442, 190] width 46 height 10
click at [289, 246] on select "Deutsch Français Italiano English" at bounding box center [242, 249] width 137 height 10
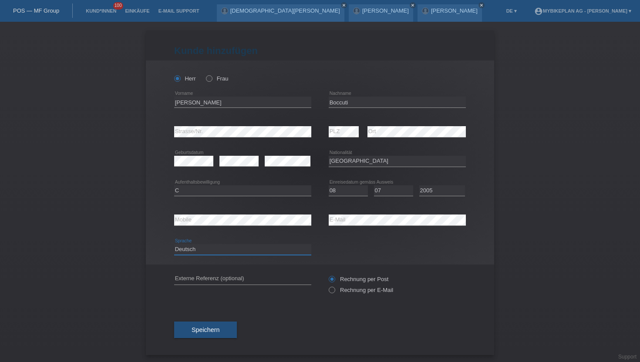
select select "it"
click at [174, 245] on select "Deutsch Français Italiano English" at bounding box center [242, 249] width 137 height 10
click at [342, 293] on label "Rechnung per E-Mail" at bounding box center [361, 290] width 64 height 7
click at [334, 293] on input "Rechnung per E-Mail" at bounding box center [332, 292] width 6 height 11
radio input "true"
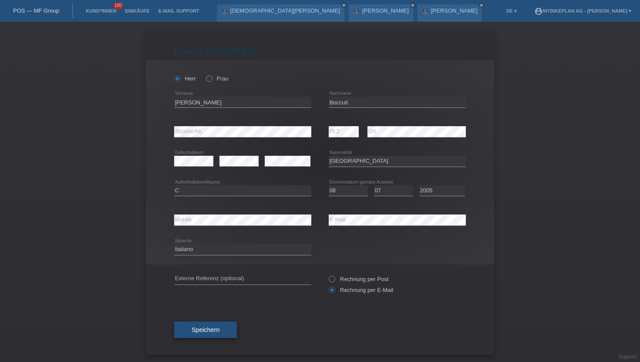
click at [219, 333] on span "Speichern" at bounding box center [205, 329] width 28 height 7
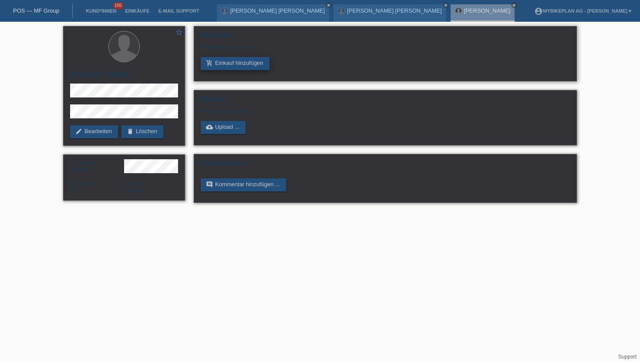
click at [236, 64] on link "add_shopping_cart Einkauf hinzufügen" at bounding box center [235, 63] width 69 height 13
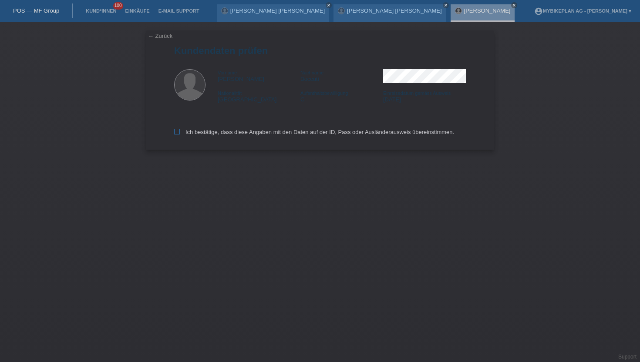
click at [200, 134] on label "Ich bestätige, dass diese Angaben mit den Daten auf der ID, Pass oder Ausländer…" at bounding box center [314, 132] width 280 height 7
click at [180, 134] on input "Ich bestätige, dass diese Angaben mit den Daten auf der ID, Pass oder Ausländer…" at bounding box center [177, 132] width 6 height 6
checkbox input "true"
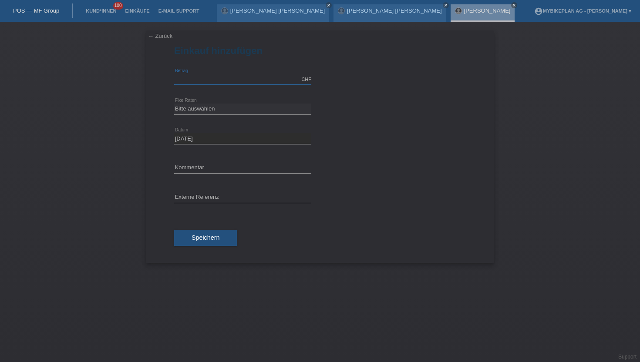
click at [201, 81] on input "text" at bounding box center [242, 79] width 137 height 11
type input "4490.00"
click at [194, 105] on select "Bitte auswählen 6 Raten 12 Raten 18 Raten 24 Raten 36 Raten 48 Raten" at bounding box center [242, 109] width 137 height 10
select select "488"
click at [174, 104] on select "Bitte auswählen 6 Raten 12 Raten 18 Raten 24 Raten 36 Raten 48 Raten" at bounding box center [242, 109] width 137 height 10
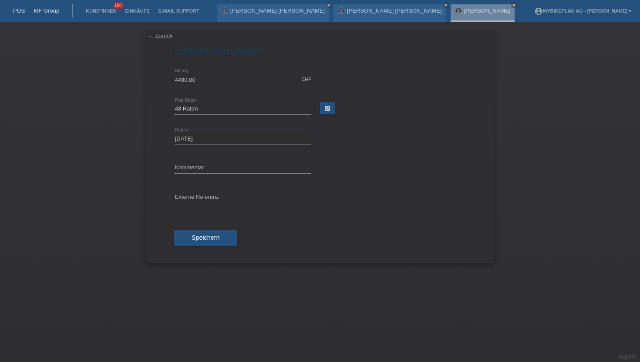
click at [191, 205] on div "error Externe Referenz" at bounding box center [242, 198] width 137 height 30
click at [194, 198] on input "text" at bounding box center [242, 197] width 137 height 11
paste input "43669710181"
type input "43669710181"
click at [215, 244] on button "Speichern" at bounding box center [205, 238] width 63 height 17
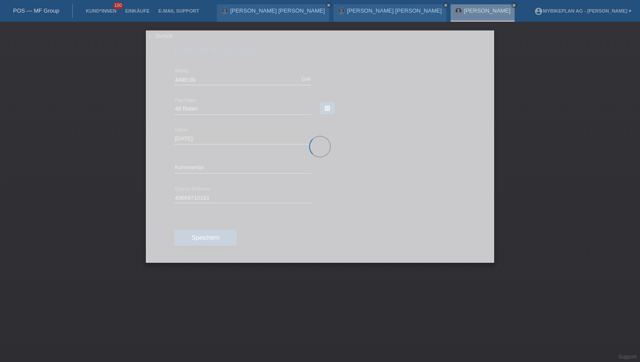
click at [215, 244] on div at bounding box center [320, 146] width 348 height 232
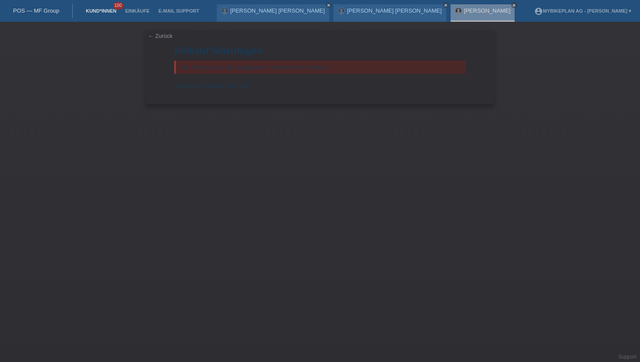
click at [93, 11] on link "Kund*innen" at bounding box center [100, 10] width 39 height 5
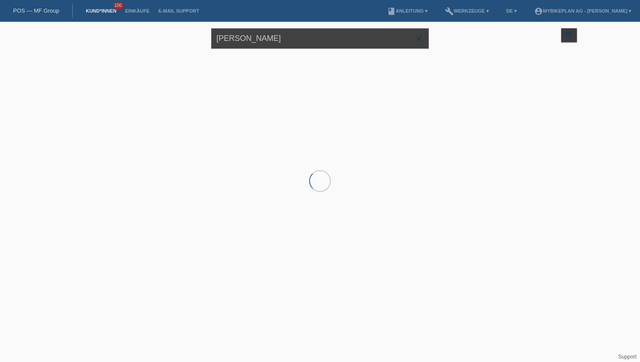
click at [273, 40] on input "[PERSON_NAME]" at bounding box center [320, 38] width 218 height 20
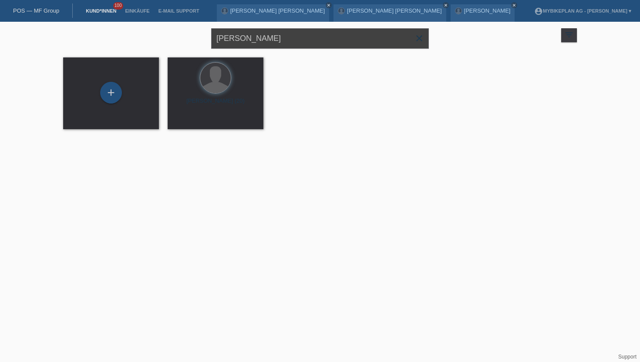
click at [273, 40] on input "[PERSON_NAME]" at bounding box center [320, 38] width 218 height 20
type input "lamrani"
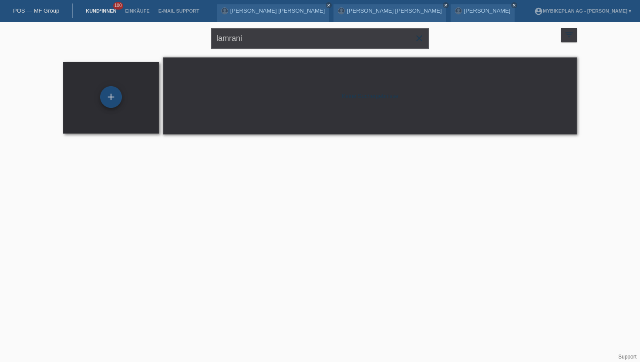
click at [111, 101] on div "+" at bounding box center [111, 97] width 22 height 22
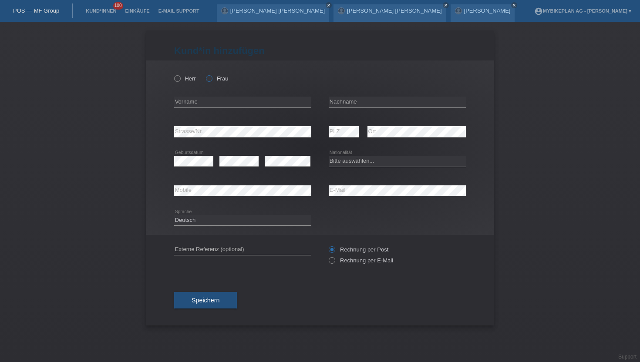
click at [211, 75] on div "Herr Frau" at bounding box center [242, 79] width 137 height 18
click at [205, 74] on icon at bounding box center [205, 74] width 0 height 0
click at [211, 78] on input "Frau" at bounding box center [209, 78] width 6 height 6
radio input "true"
click at [202, 104] on input "text" at bounding box center [242, 102] width 137 height 11
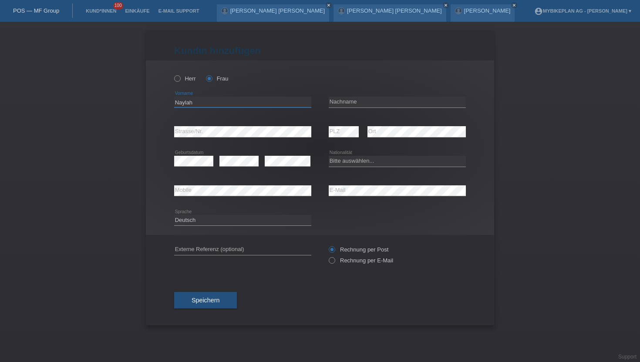
type input "Naylah"
click at [363, 106] on input "text" at bounding box center [397, 102] width 137 height 11
type input "a"
type input "Lamrani"
click at [305, 151] on div "error" at bounding box center [288, 162] width 46 height 30
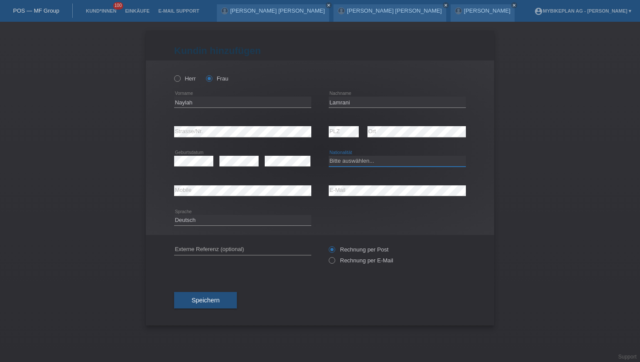
click at [339, 163] on select "Bitte auswählen... Schweiz Deutschland Liechtenstein Österreich ------------ Af…" at bounding box center [397, 161] width 137 height 10
select select "CH"
click at [329, 156] on select "Bitte auswählen... Schweiz Deutschland Liechtenstein Österreich ------------ Af…" at bounding box center [397, 161] width 137 height 10
click at [192, 217] on select "Deutsch Français Italiano English" at bounding box center [242, 220] width 137 height 10
click at [174, 215] on select "Deutsch Français Italiano English" at bounding box center [242, 220] width 137 height 10
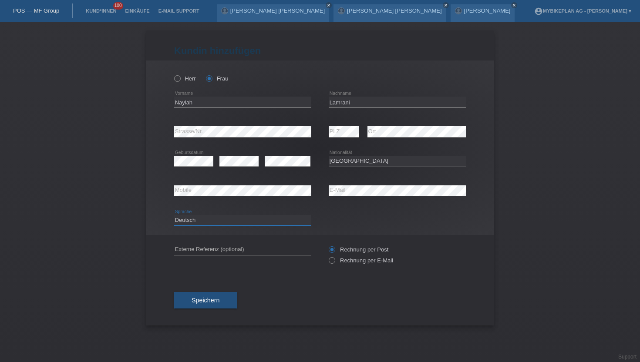
click at [192, 217] on select "Deutsch Français Italiano English" at bounding box center [242, 220] width 137 height 10
select select "fr"
click at [174, 215] on select "Deutsch Français Italiano English" at bounding box center [242, 220] width 137 height 10
click at [382, 264] on label "Rechnung per E-Mail" at bounding box center [361, 260] width 64 height 7
click at [334, 265] on input "Rechnung per E-Mail" at bounding box center [332, 262] width 6 height 11
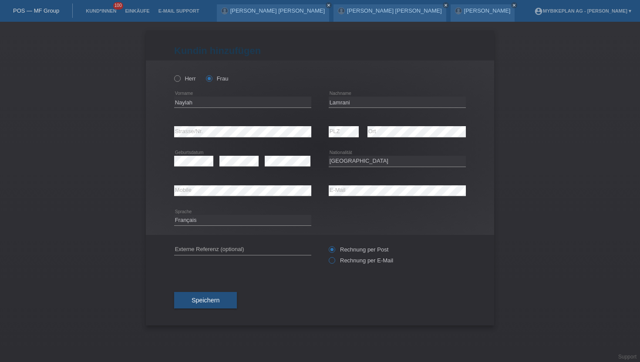
radio input "true"
click at [201, 296] on button "Speichern" at bounding box center [205, 300] width 63 height 17
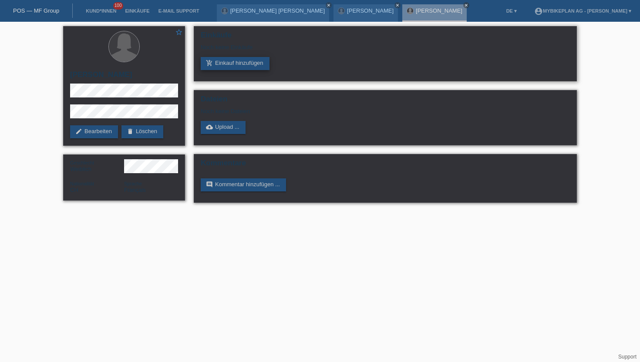
click at [235, 64] on link "add_shopping_cart Einkauf hinzufügen" at bounding box center [235, 63] width 69 height 13
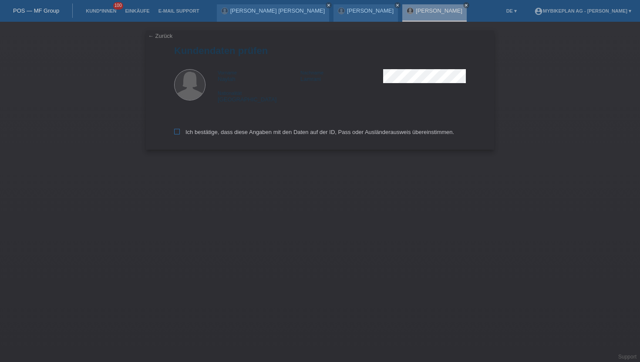
click at [252, 133] on label "Ich bestätige, dass diese Angaben mit den Daten auf der ID, Pass oder Ausländer…" at bounding box center [314, 132] width 280 height 7
click at [180, 133] on input "Ich bestätige, dass diese Angaben mit den Daten auf der ID, Pass oder Ausländer…" at bounding box center [177, 132] width 6 height 6
checkbox input "true"
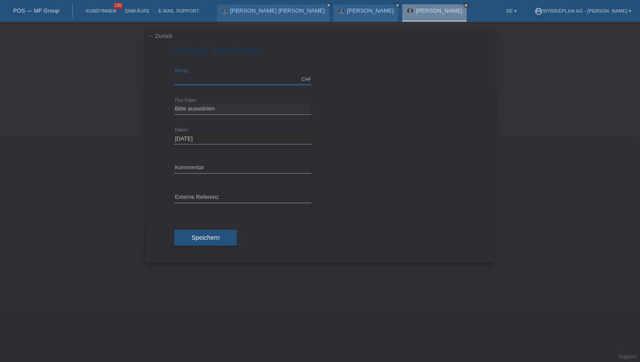
click at [194, 78] on input "text" at bounding box center [242, 79] width 137 height 11
type input "2999.00"
click at [176, 108] on select "Bitte auswählen 6 Raten 12 Raten 18 Raten 24 Raten 36 Raten 48 Raten" at bounding box center [242, 109] width 137 height 10
select select "486"
click at [174, 104] on select "Bitte auswählen 6 Raten 12 Raten 18 Raten 24 Raten 36 Raten 48 Raten" at bounding box center [242, 109] width 137 height 10
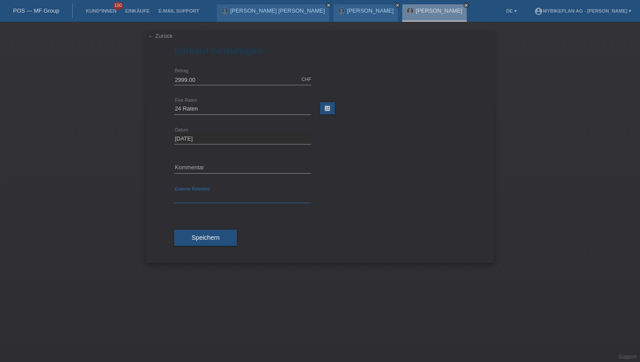
click at [214, 195] on input "text" at bounding box center [242, 197] width 137 height 11
paste input "43673174913"
type input "43673174913"
click at [212, 234] on span "Speichern" at bounding box center [205, 237] width 28 height 7
